Goal: Download file/media

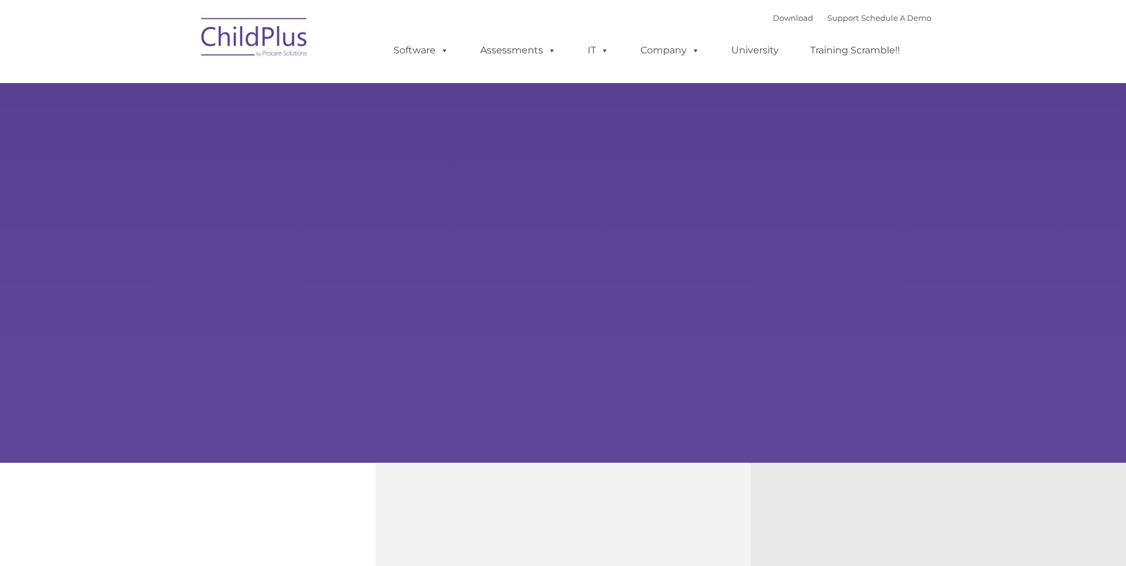
type input ""
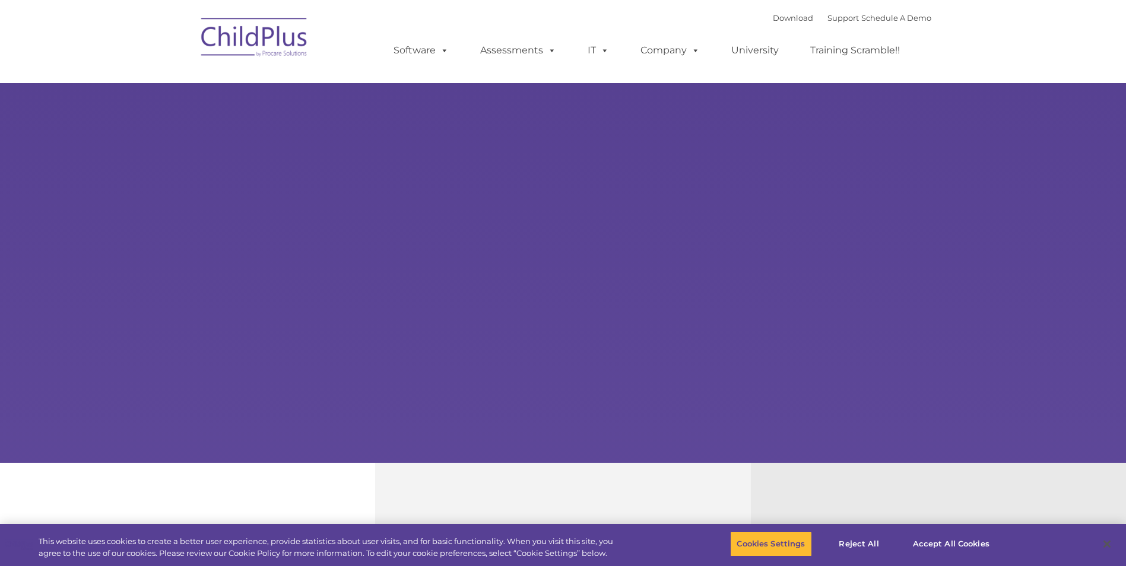
select select "MEDIUM"
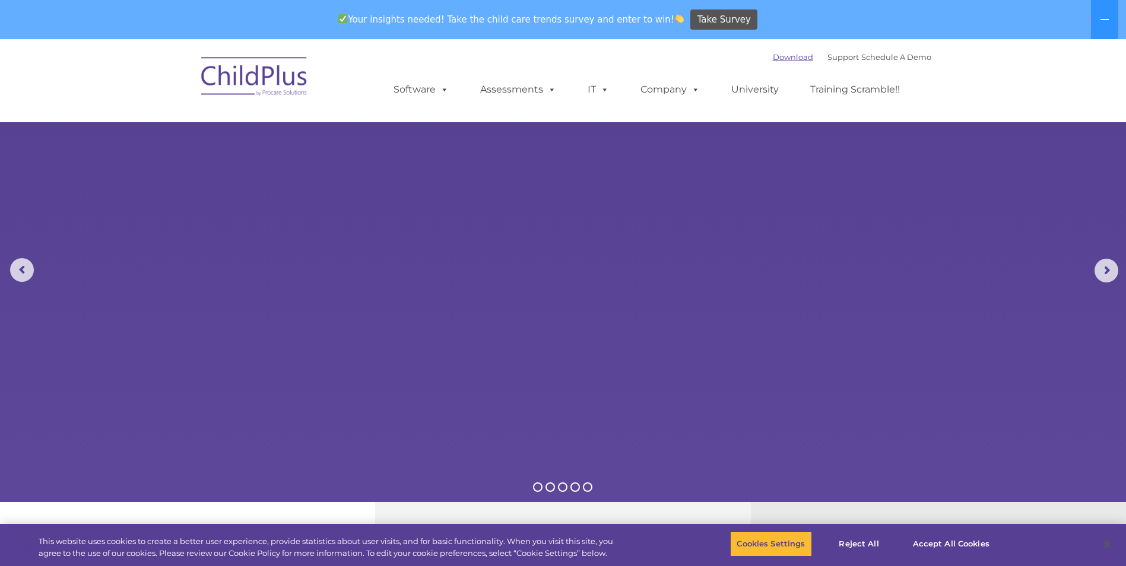
click at [777, 57] on link "Download" at bounding box center [793, 56] width 40 height 9
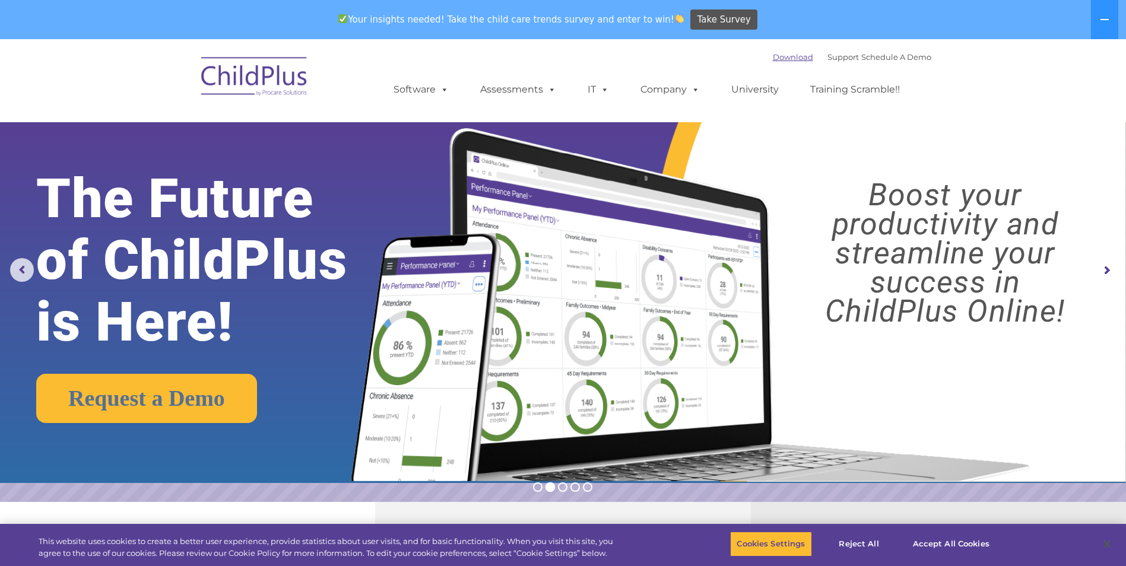
click at [786, 60] on link "Download" at bounding box center [793, 56] width 40 height 9
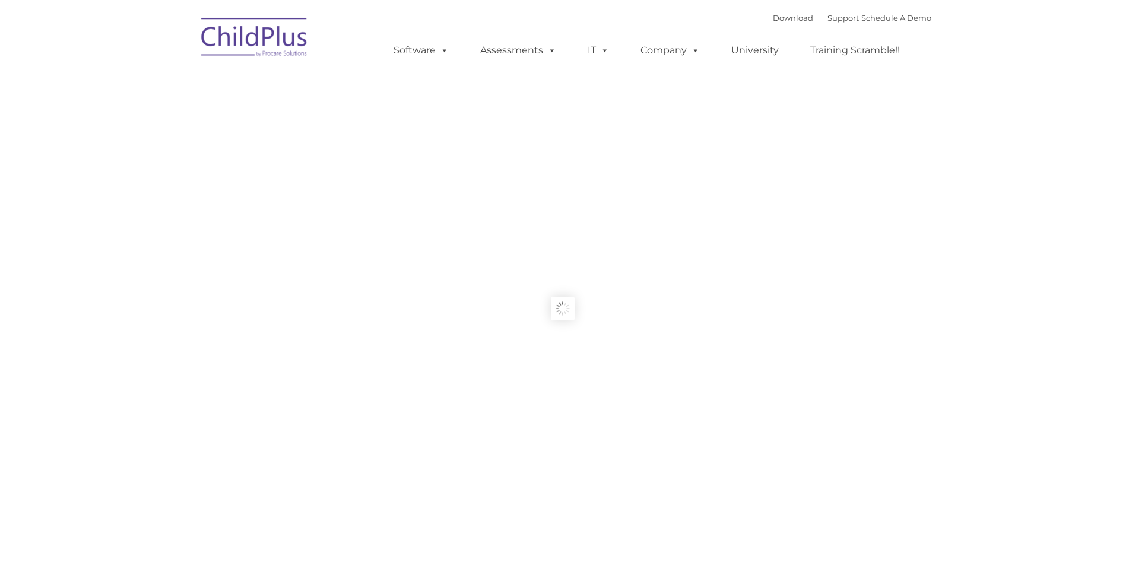
type input ""
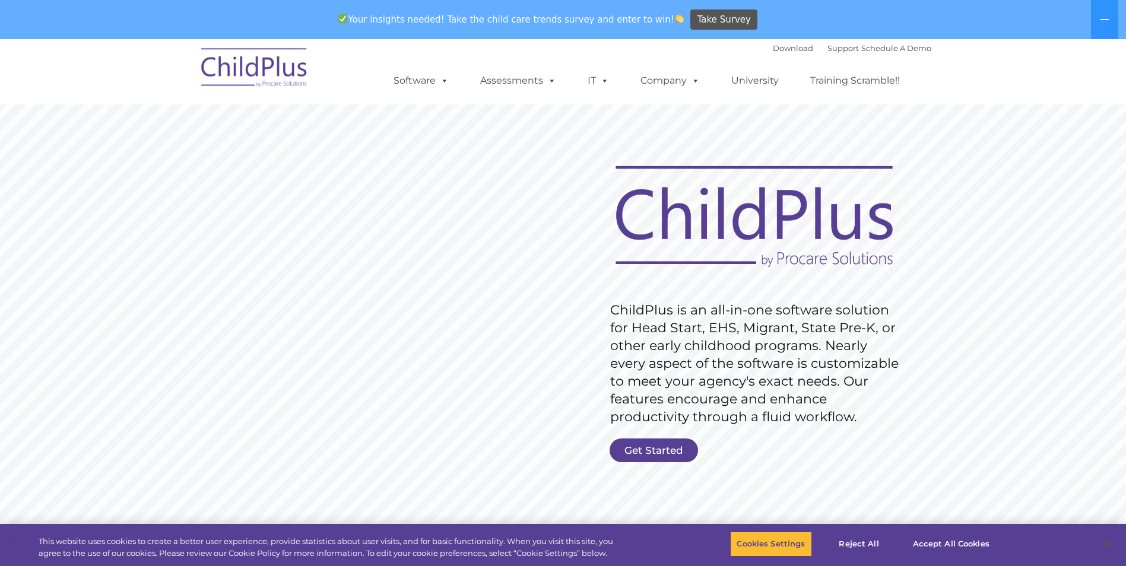
click at [773, 42] on div "Download Support | Schedule A Demo " at bounding box center [852, 48] width 159 height 18
click at [774, 50] on link "Download" at bounding box center [793, 47] width 40 height 9
